Goal: Task Accomplishment & Management: Manage account settings

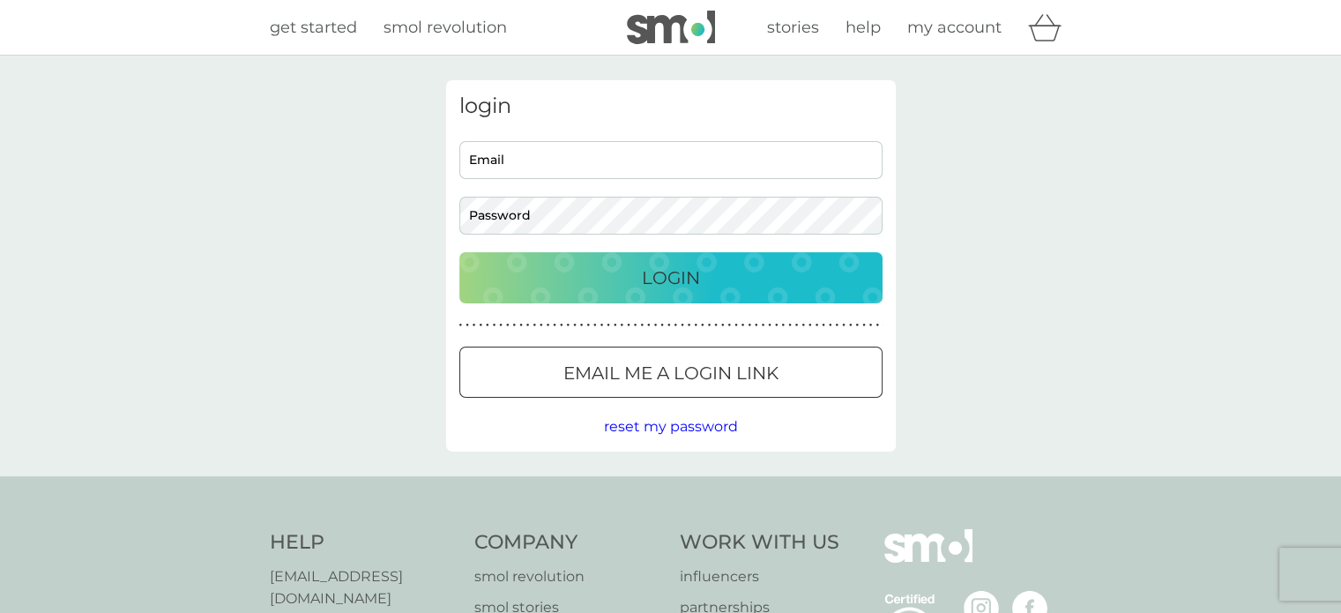
type input "[PERSON_NAME][EMAIL_ADDRESS][PERSON_NAME][DOMAIN_NAME]"
click at [698, 293] on button "Login" at bounding box center [670, 277] width 423 height 51
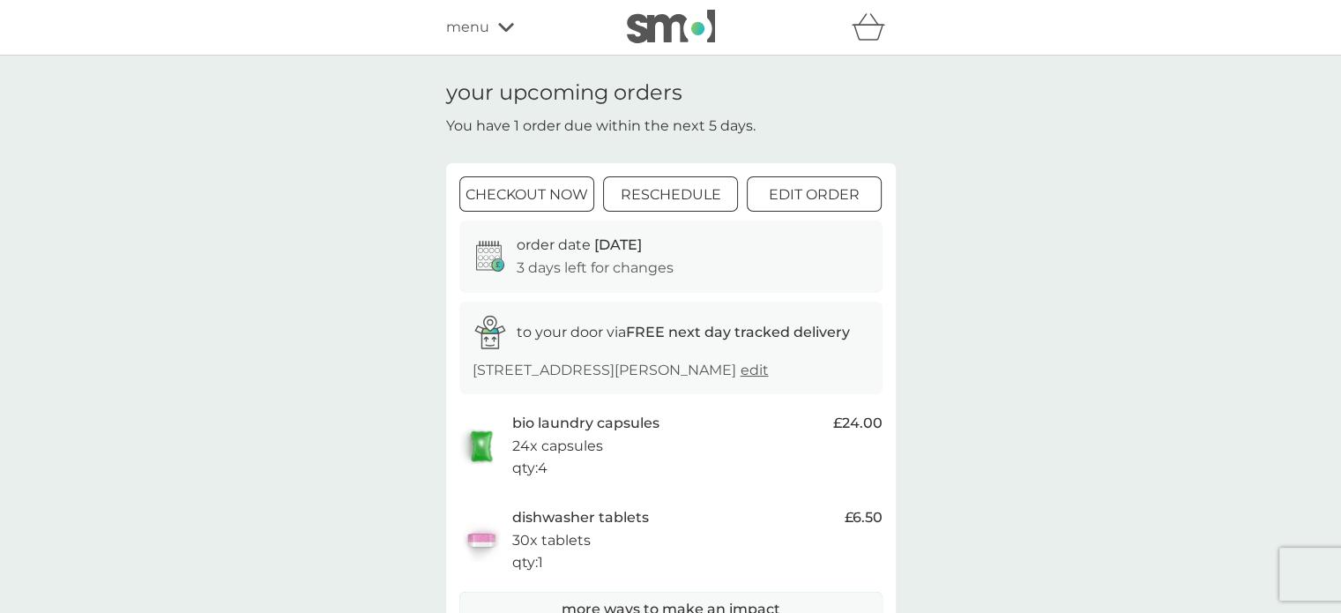
click at [663, 200] on div at bounding box center [669, 195] width 63 height 19
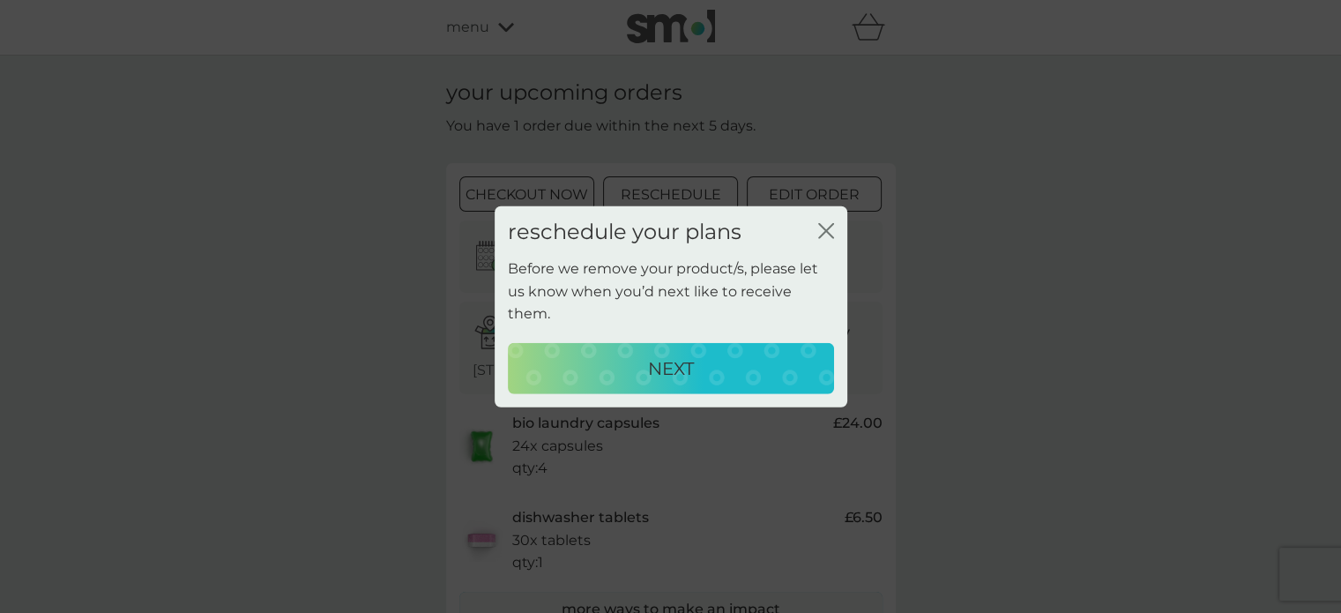
click at [696, 362] on div "NEXT" at bounding box center [670, 368] width 291 height 28
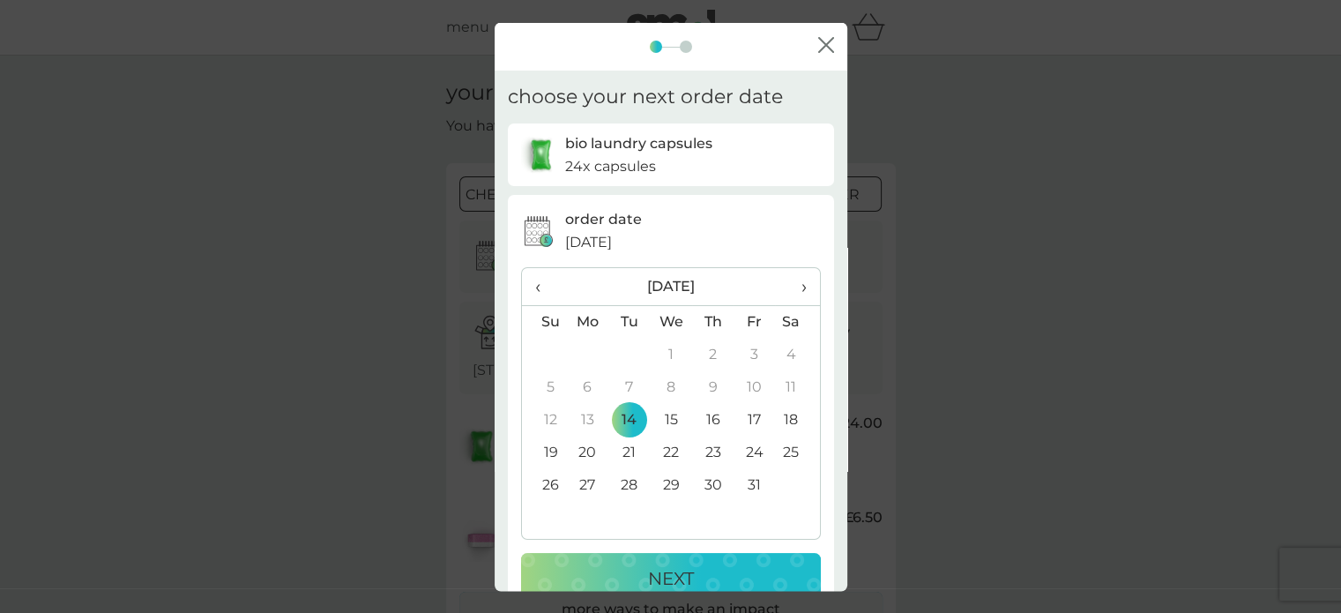
click at [788, 287] on span "›" at bounding box center [797, 285] width 18 height 37
click at [582, 352] on td "1" at bounding box center [588, 354] width 42 height 33
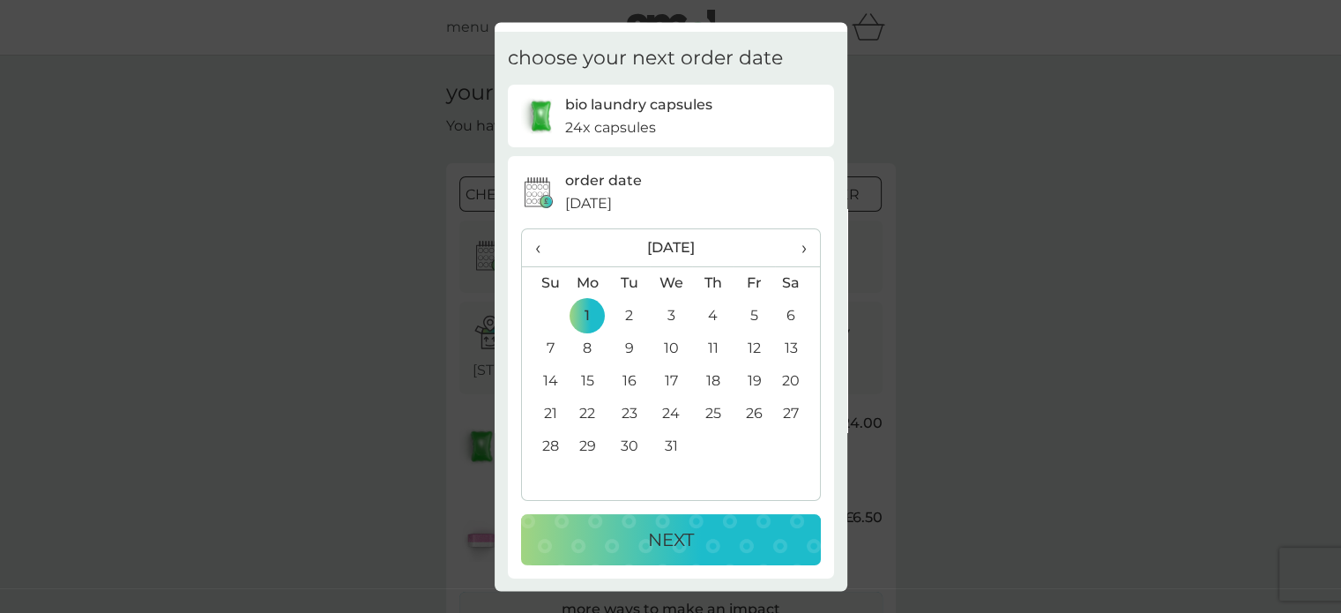
click at [648, 532] on p "NEXT" at bounding box center [671, 539] width 46 height 28
click at [790, 254] on span "›" at bounding box center [797, 247] width 18 height 37
click at [582, 315] on td "1" at bounding box center [588, 316] width 42 height 33
click at [681, 540] on p "NEXT" at bounding box center [671, 539] width 46 height 28
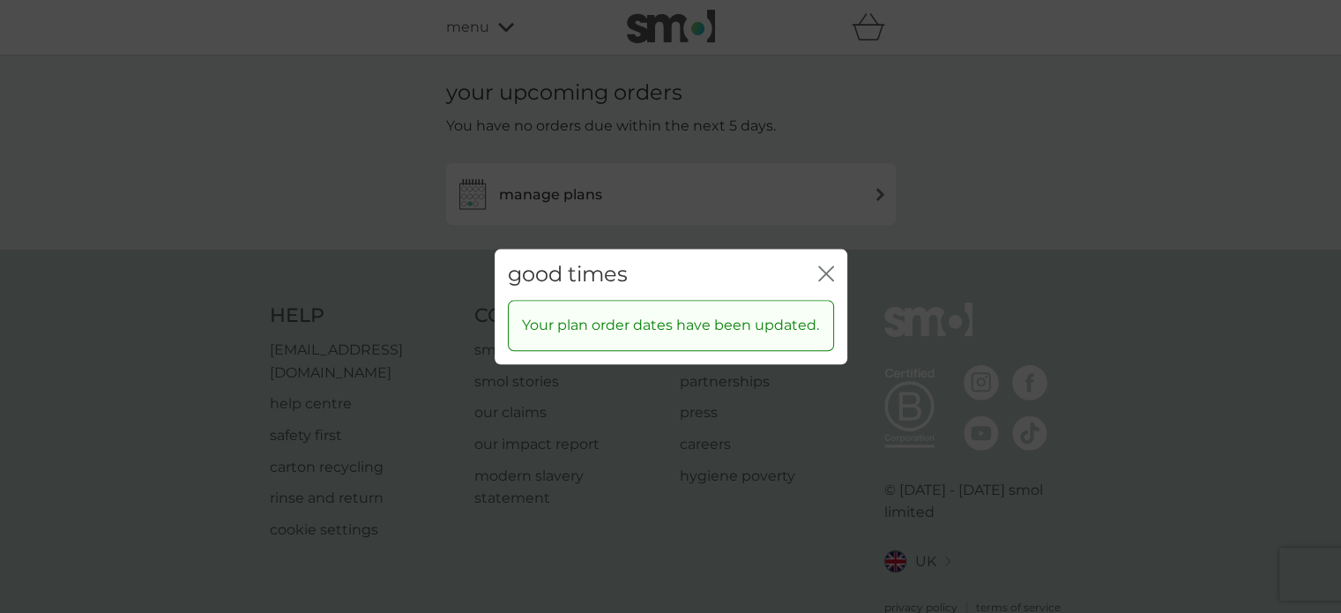
click at [824, 275] on icon "close" at bounding box center [822, 273] width 7 height 14
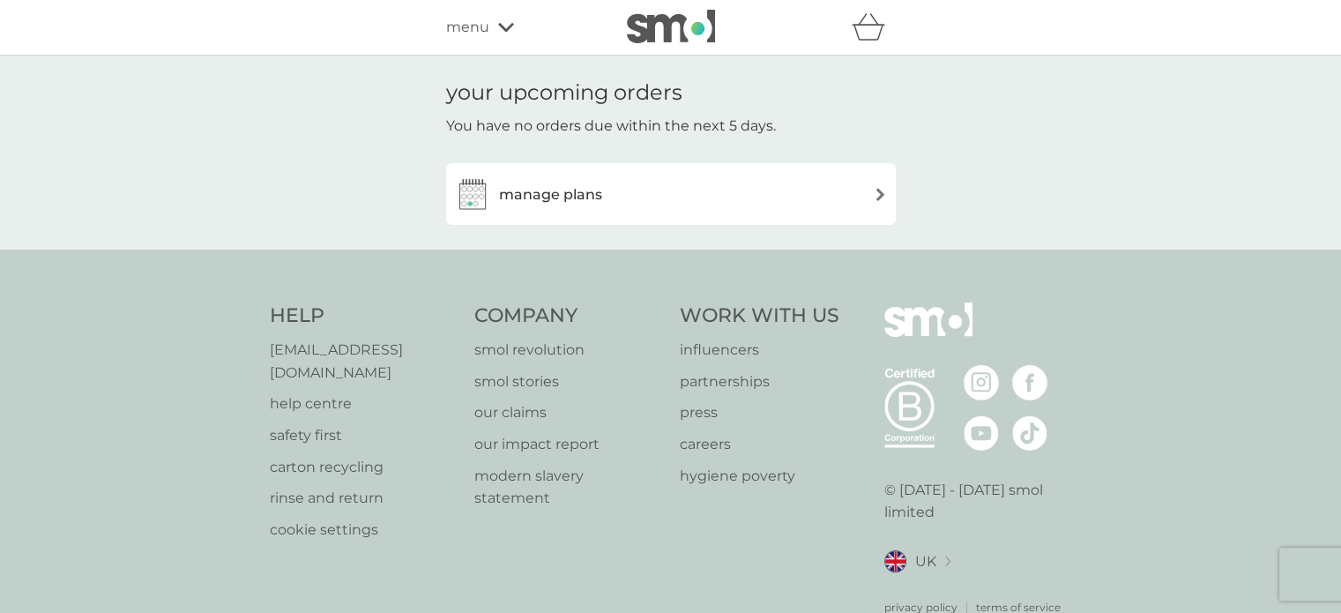
click at [596, 193] on h3 "manage plans" at bounding box center [550, 194] width 103 height 23
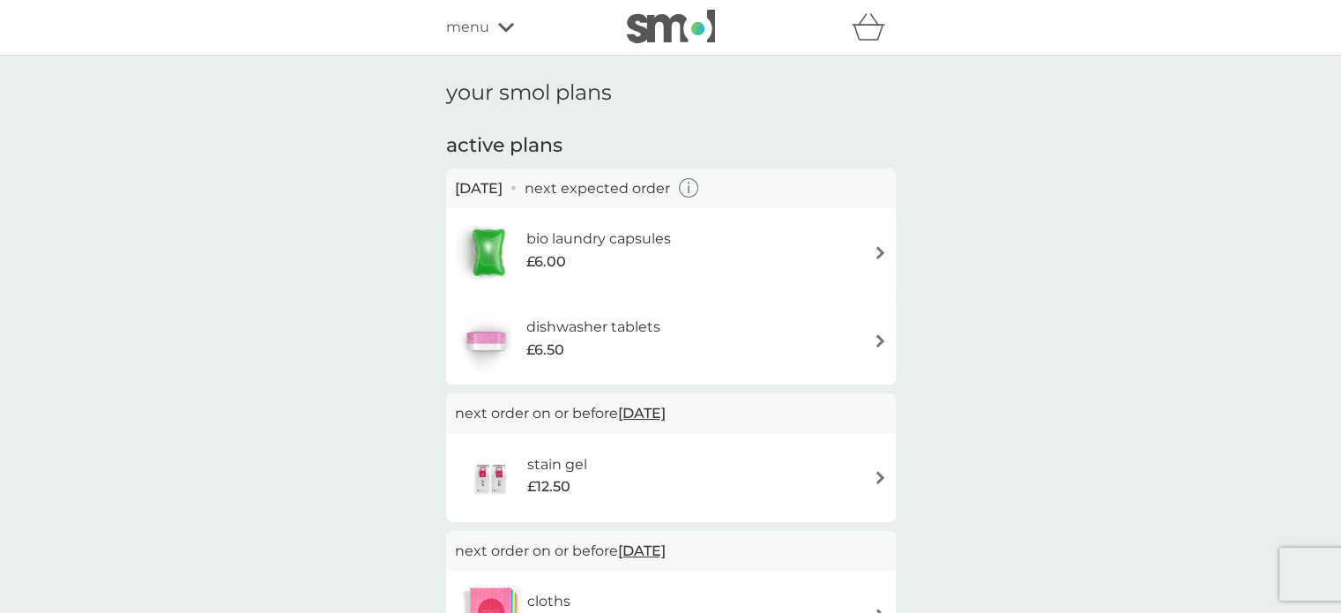
click at [882, 342] on img at bounding box center [880, 340] width 13 height 13
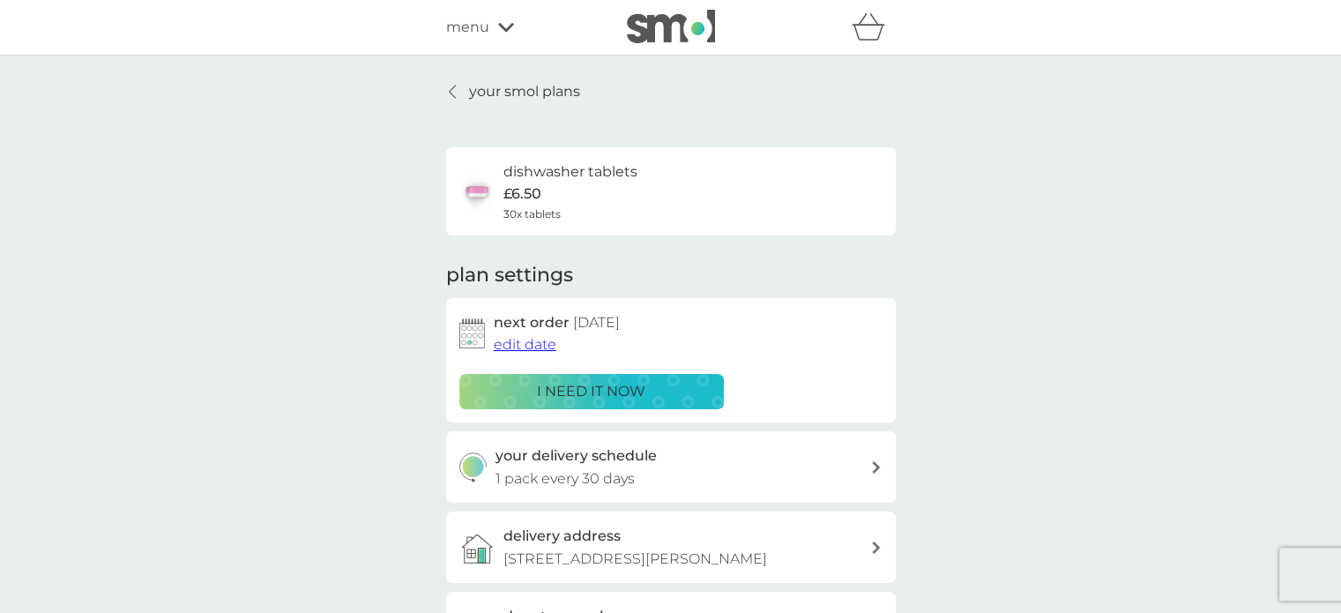
click at [458, 92] on link "your smol plans" at bounding box center [513, 91] width 134 height 23
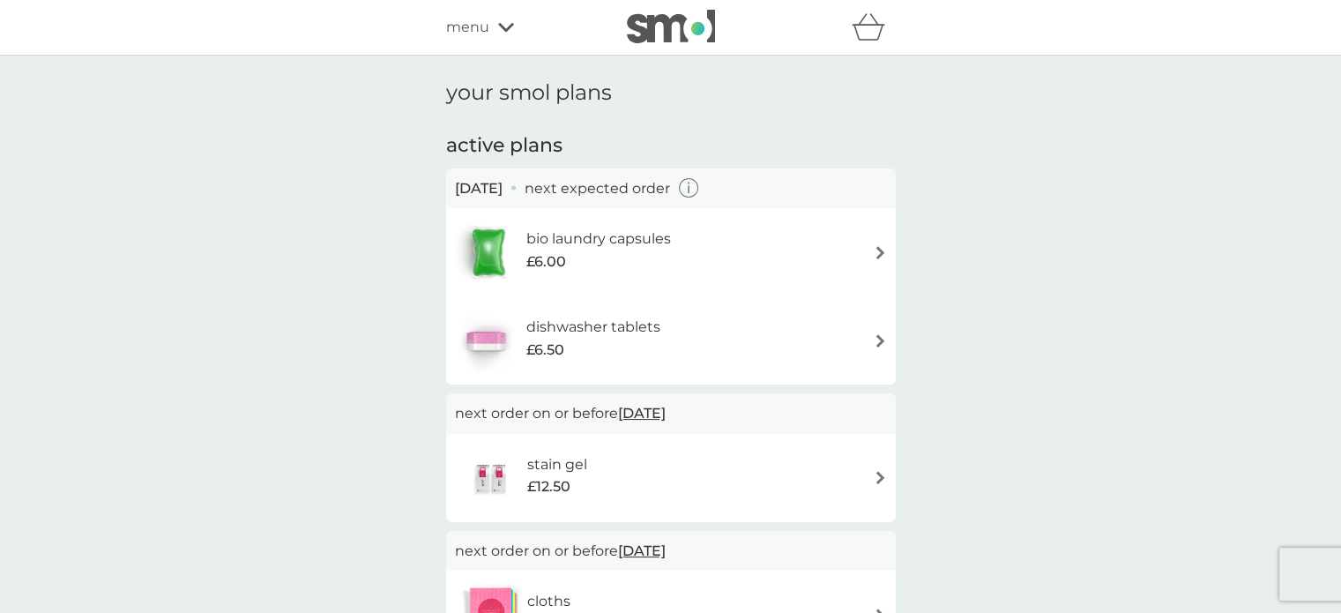
click at [867, 247] on div "bio laundry capsules £6.00" at bounding box center [671, 252] width 432 height 62
